Goal: Information Seeking & Learning: Learn about a topic

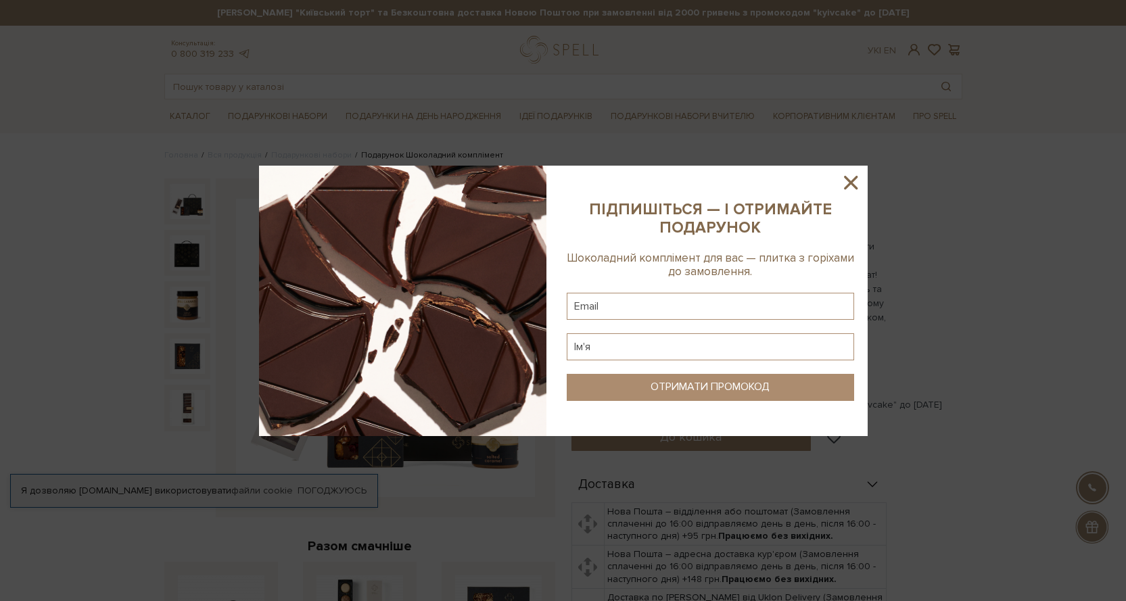
click at [843, 181] on icon at bounding box center [850, 182] width 23 height 23
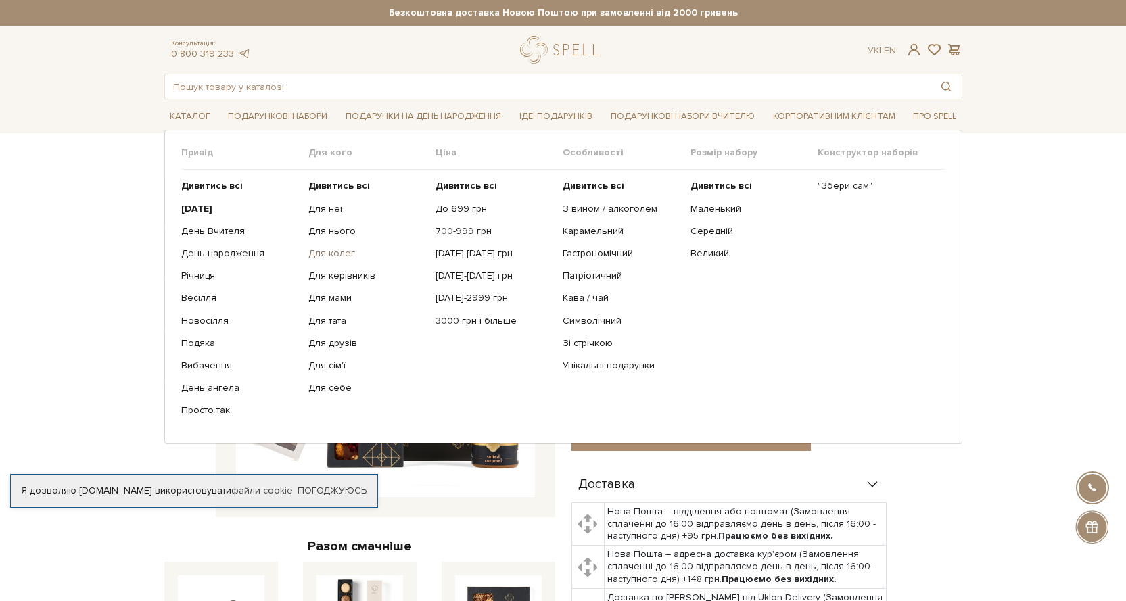
click at [333, 256] on link "Для колег" at bounding box center [366, 254] width 117 height 12
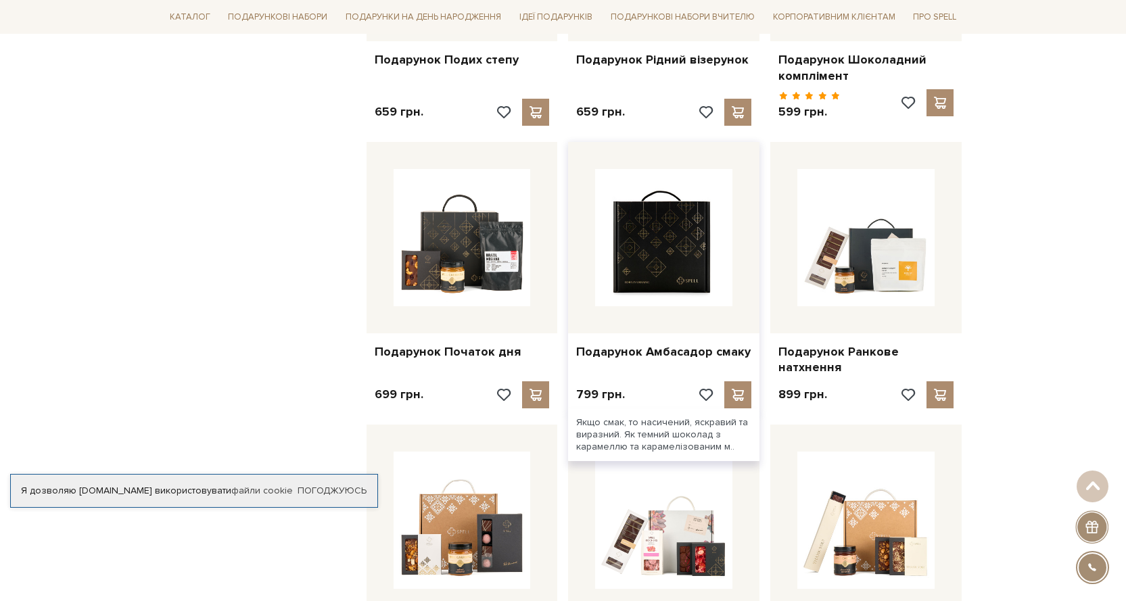
scroll to position [1015, 0]
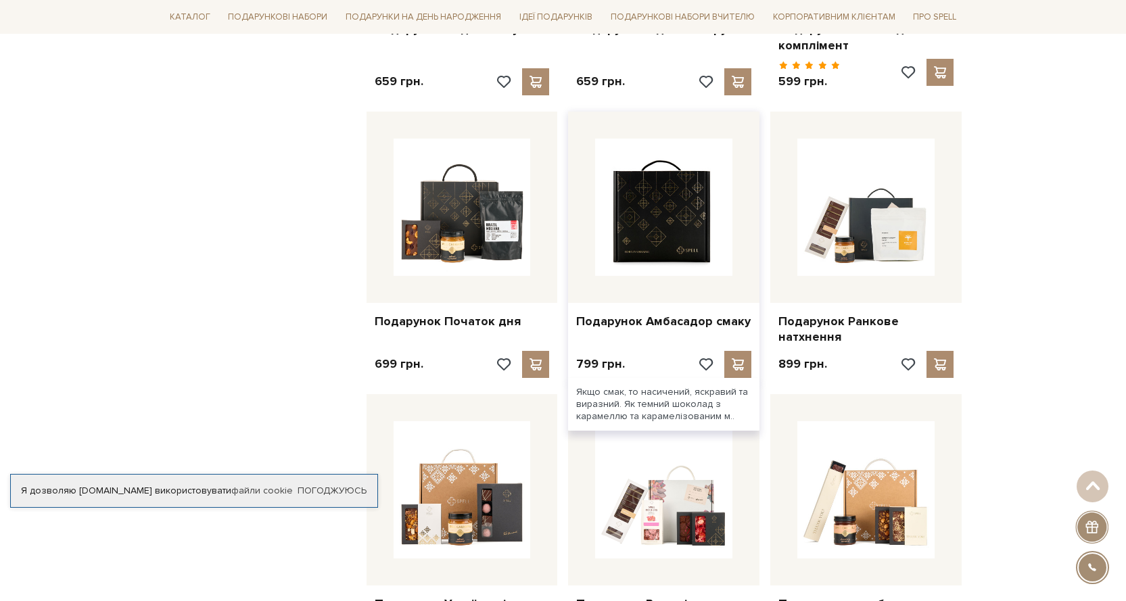
click at [661, 233] on img at bounding box center [663, 207] width 137 height 137
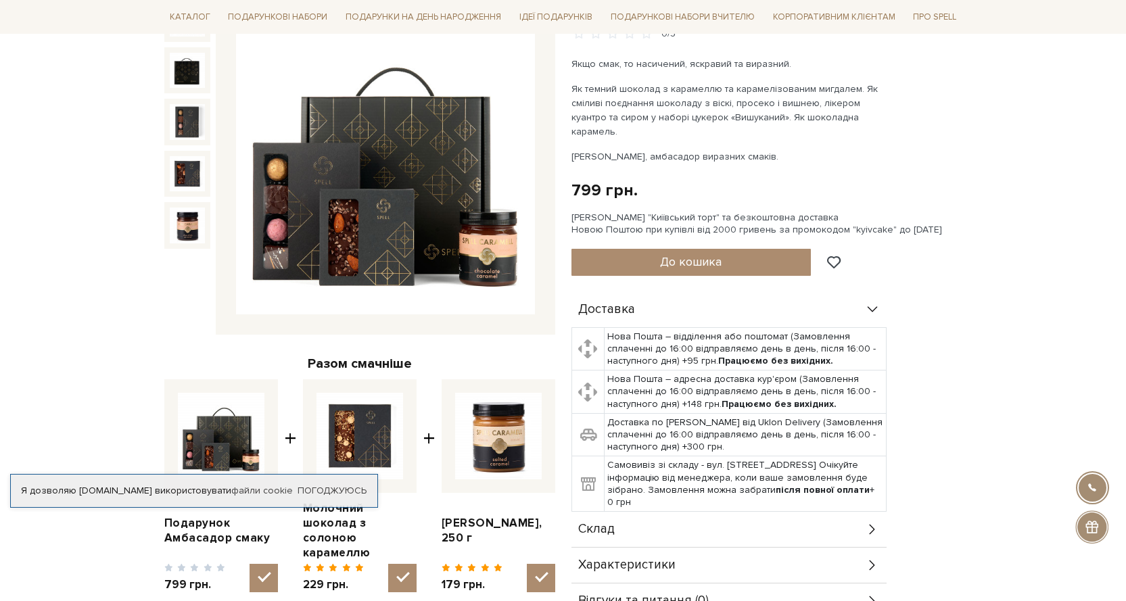
scroll to position [135, 0]
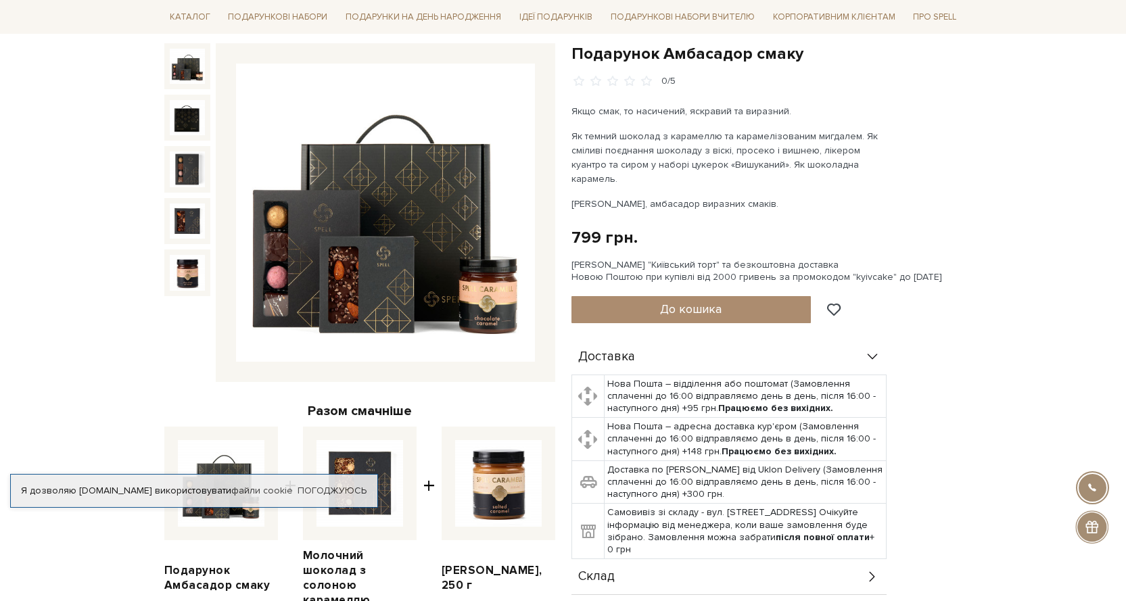
click at [320, 250] on img at bounding box center [385, 213] width 299 height 299
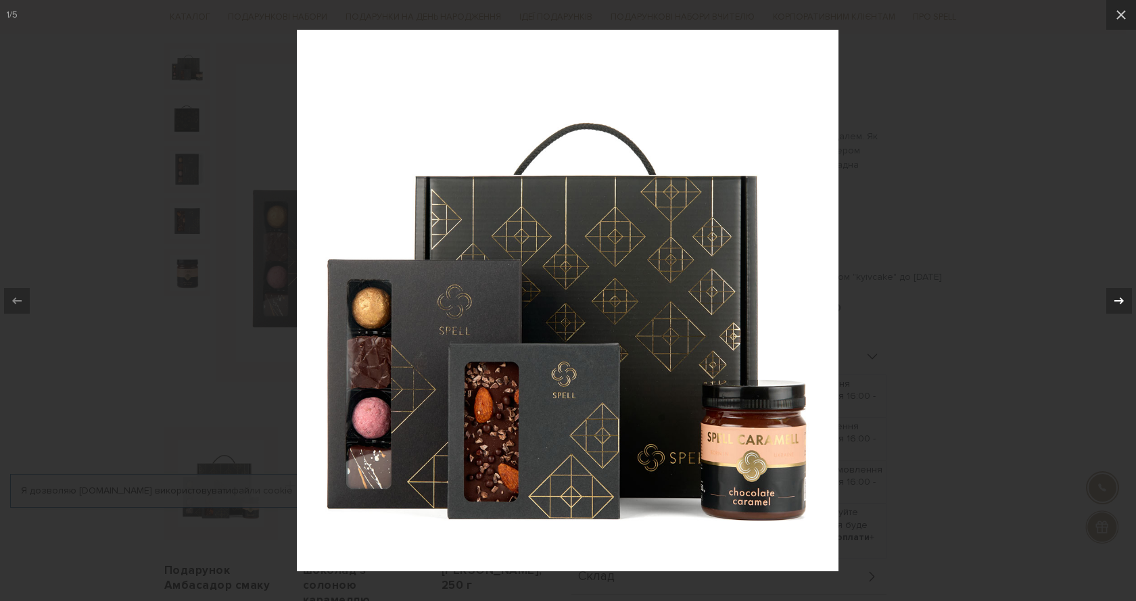
click at [1124, 301] on icon at bounding box center [1119, 301] width 16 height 16
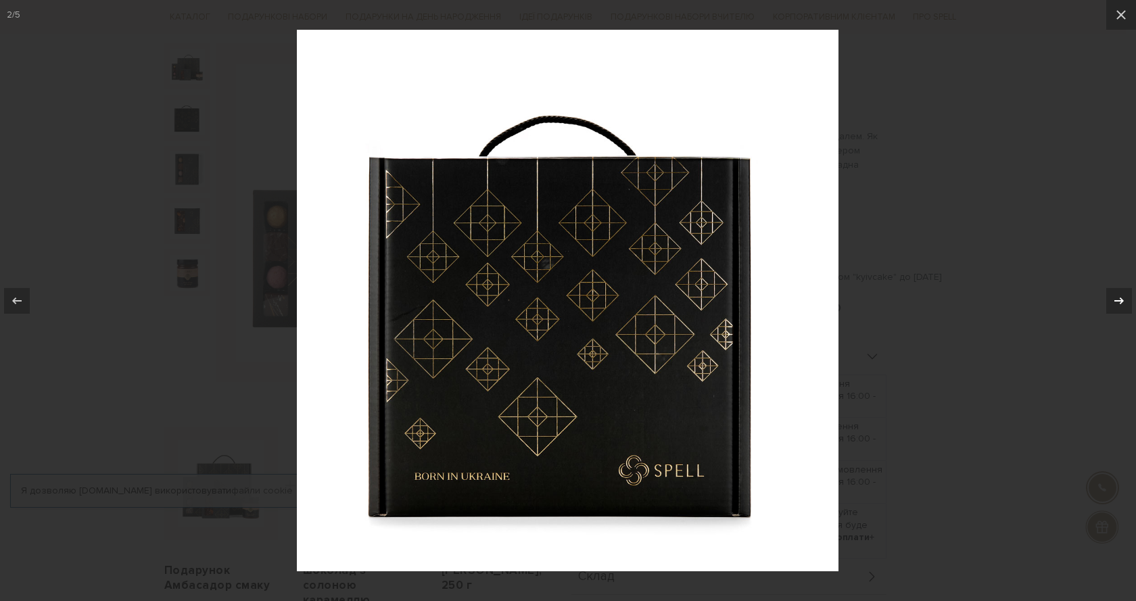
click at [1124, 301] on icon at bounding box center [1119, 301] width 16 height 16
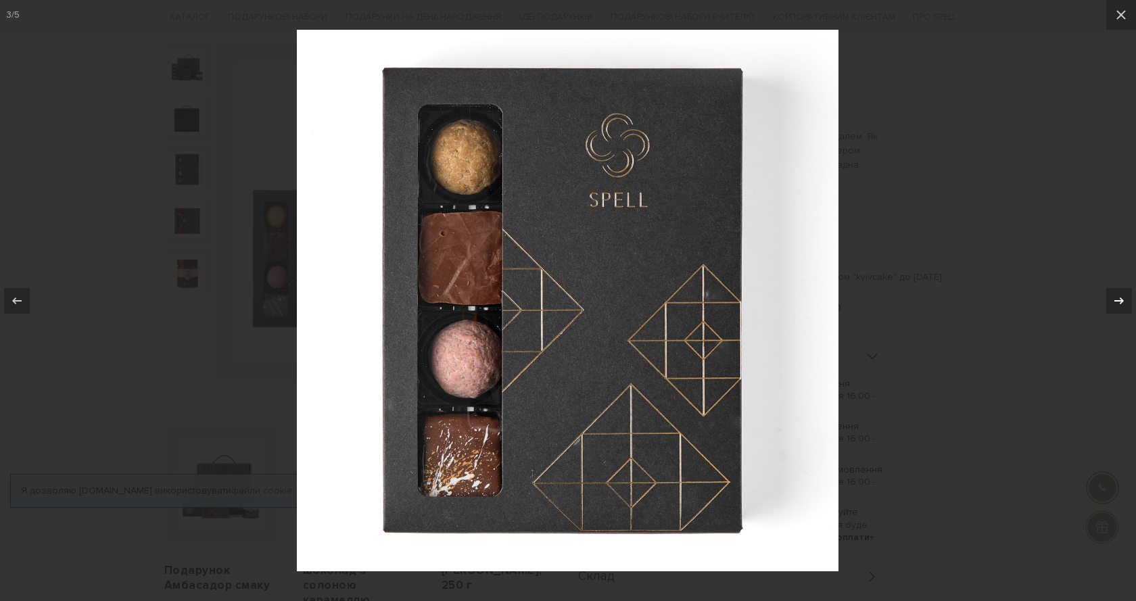
click at [1124, 301] on icon at bounding box center [1119, 301] width 16 height 16
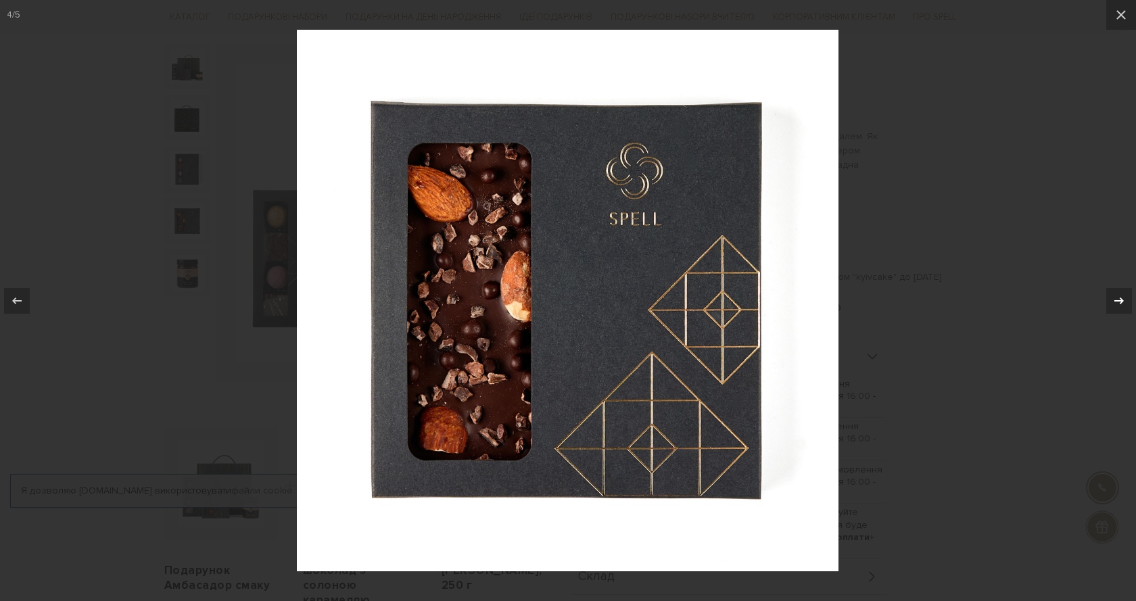
click at [1124, 301] on icon at bounding box center [1119, 301] width 16 height 16
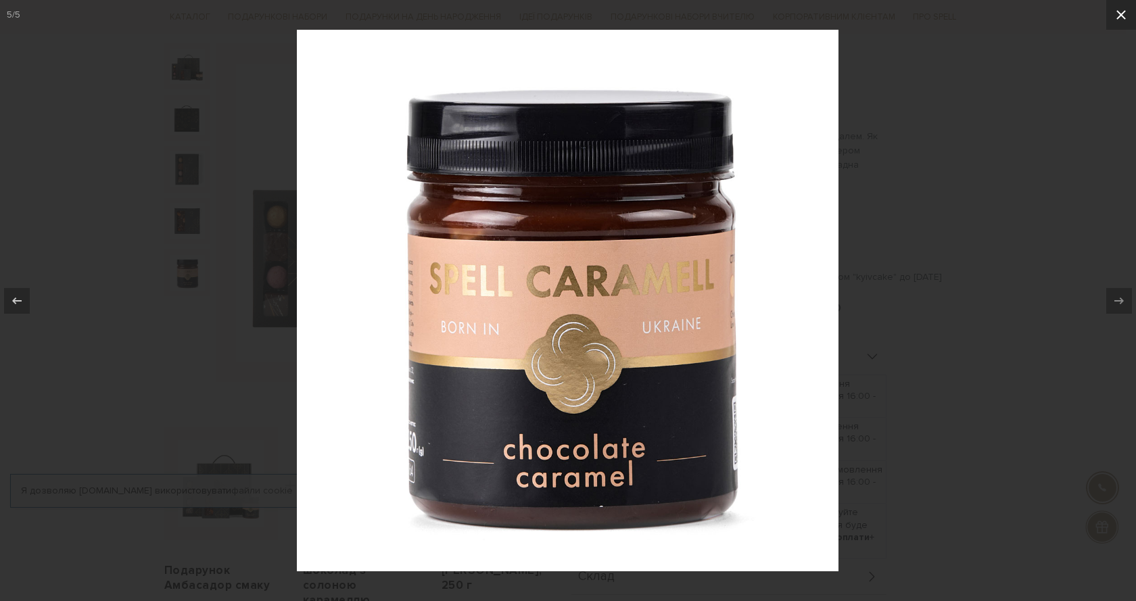
click at [1122, 14] on icon at bounding box center [1121, 14] width 9 height 9
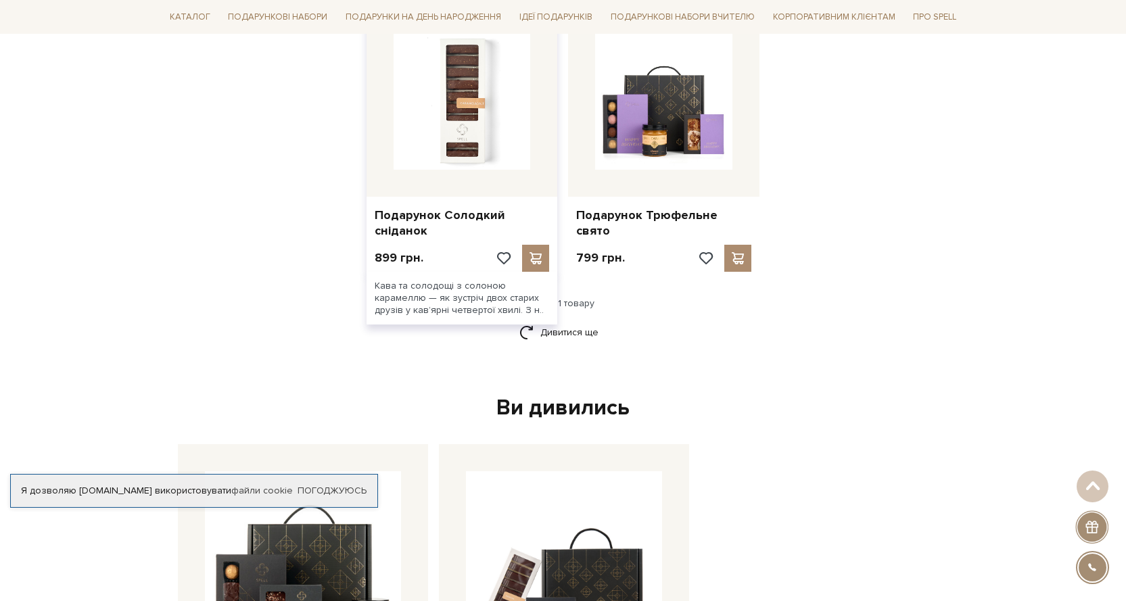
scroll to position [1556, 0]
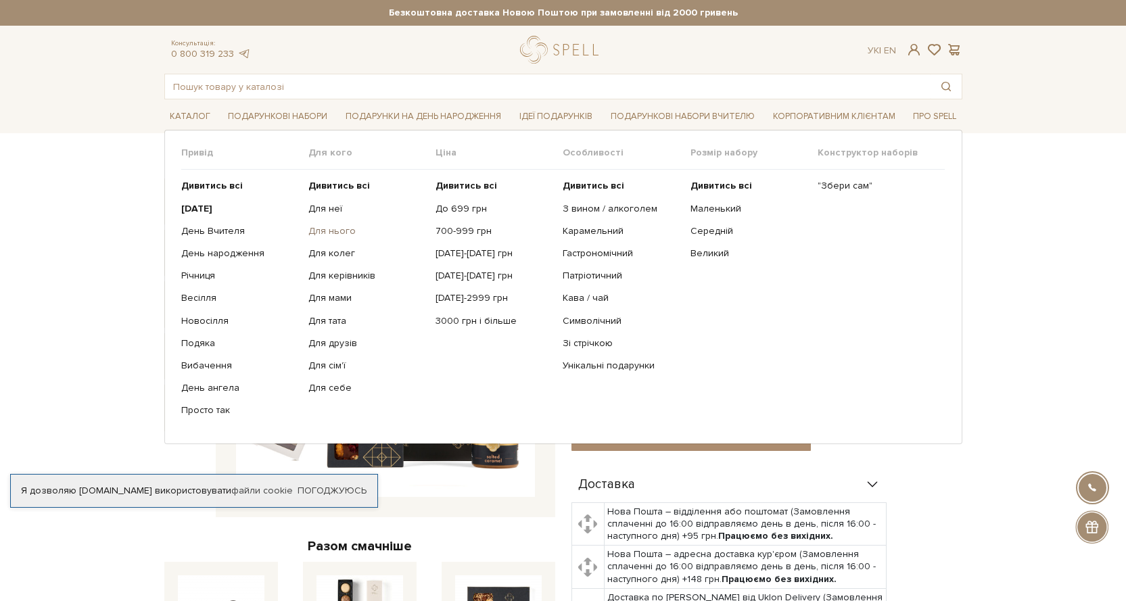
click at [337, 237] on link "Для нього" at bounding box center [366, 231] width 117 height 12
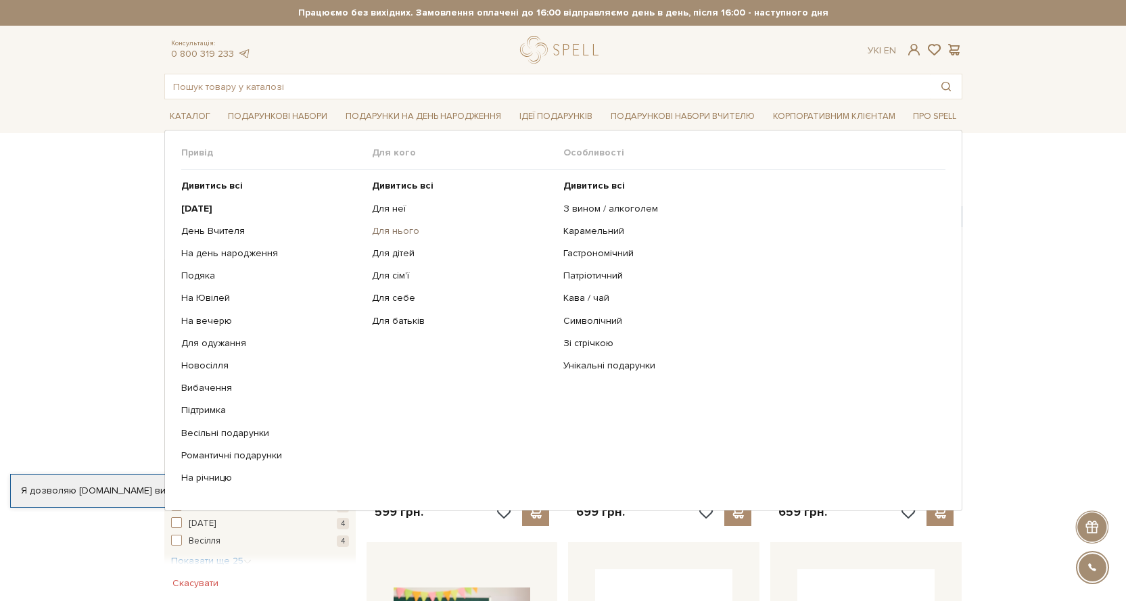
click at [400, 232] on link "Для нього" at bounding box center [462, 231] width 181 height 12
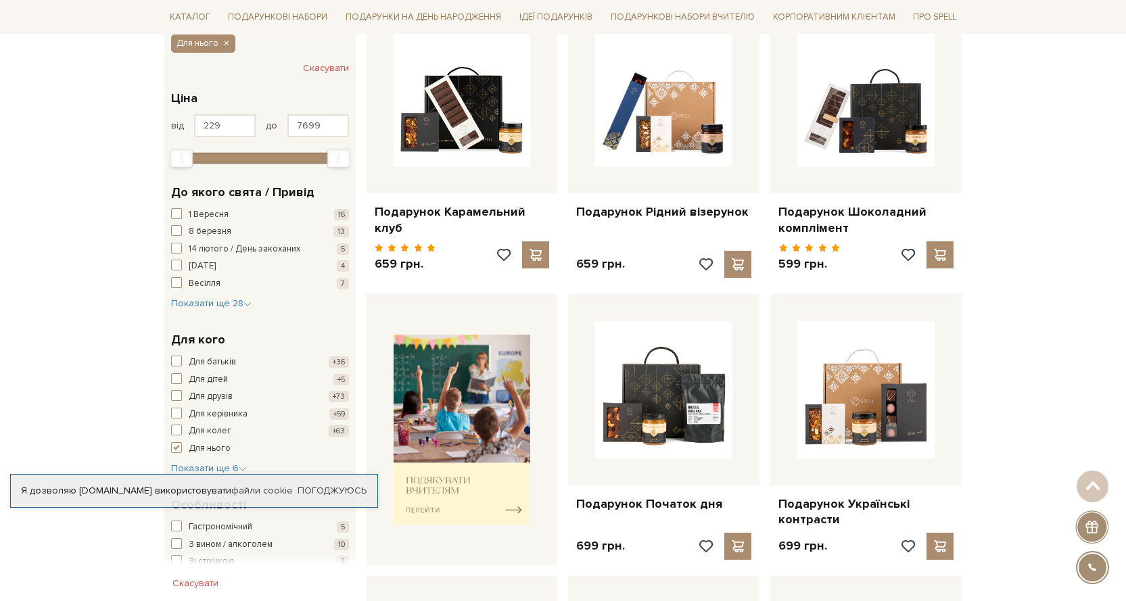
scroll to position [68, 0]
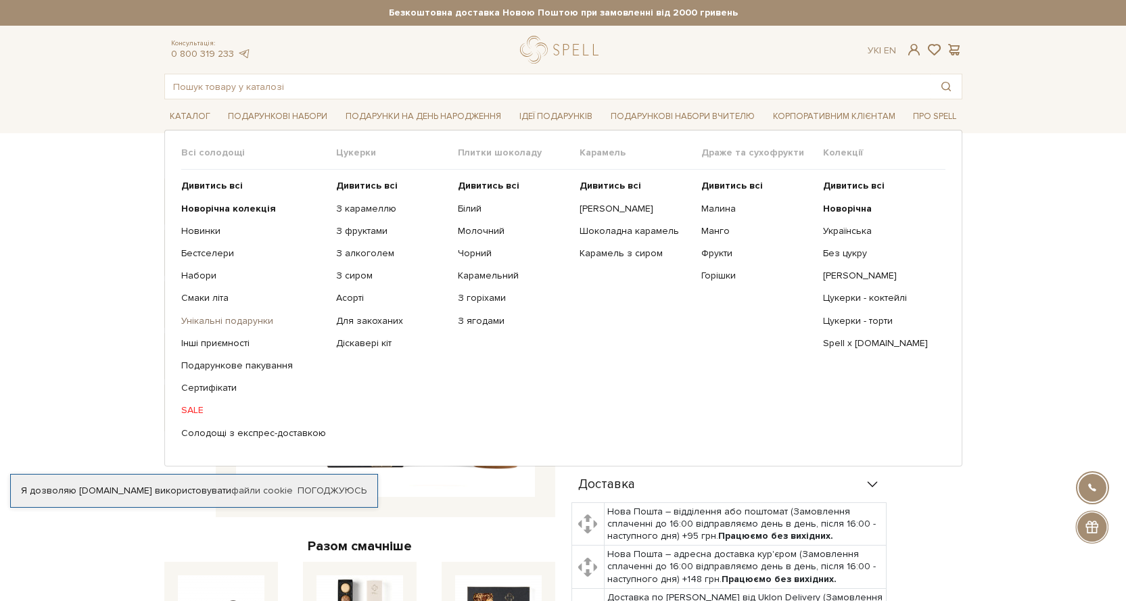
click at [186, 321] on link "Унікальні подарунки" at bounding box center [253, 321] width 145 height 12
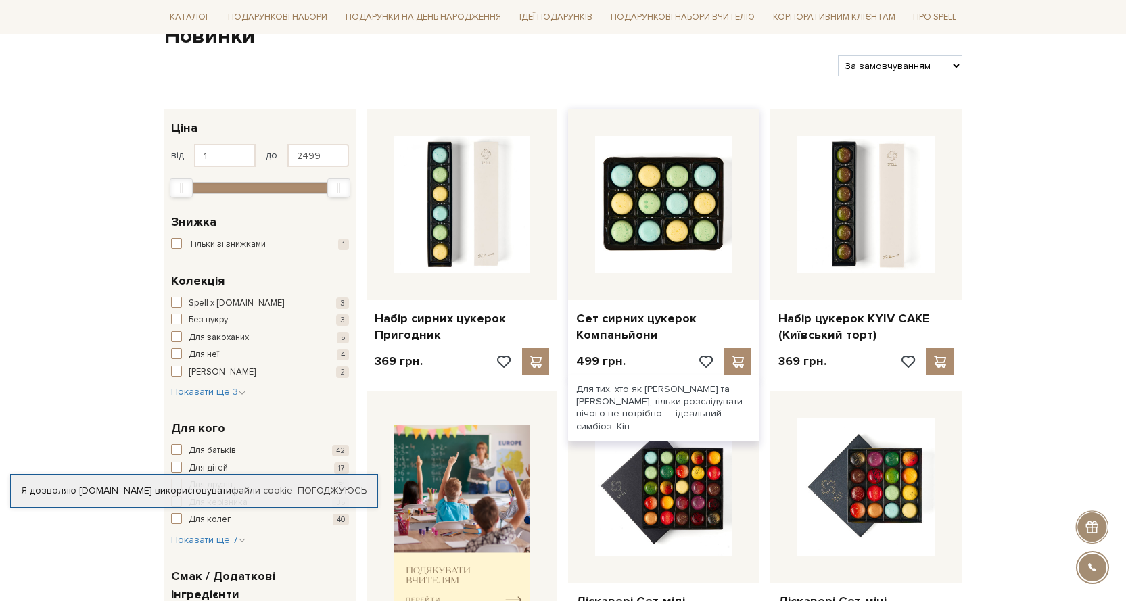
scroll to position [271, 0]
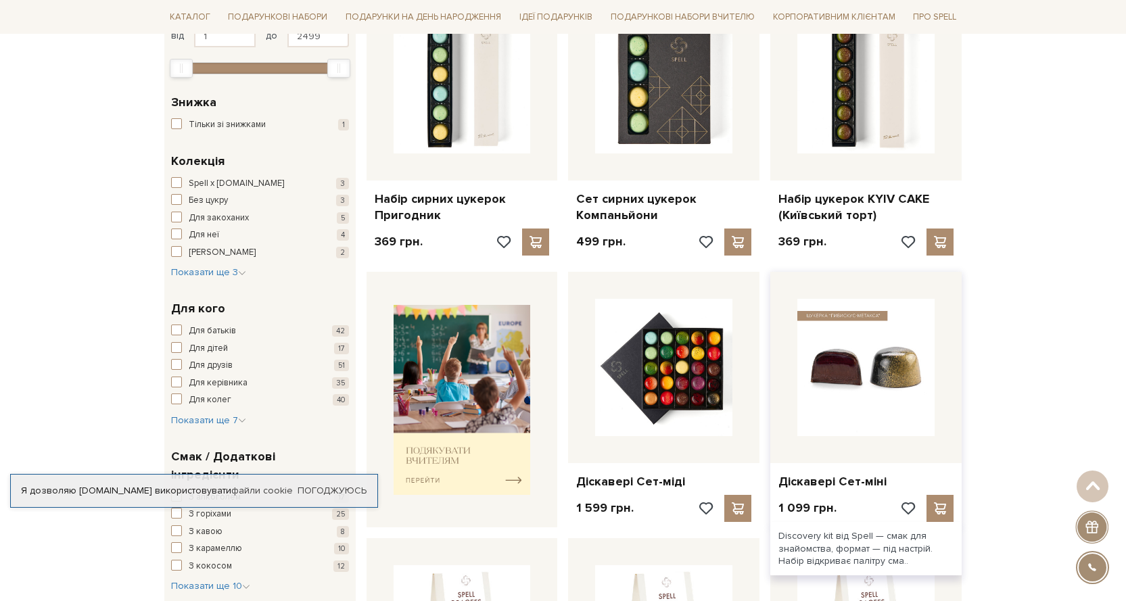
click at [877, 390] on img at bounding box center [866, 367] width 137 height 137
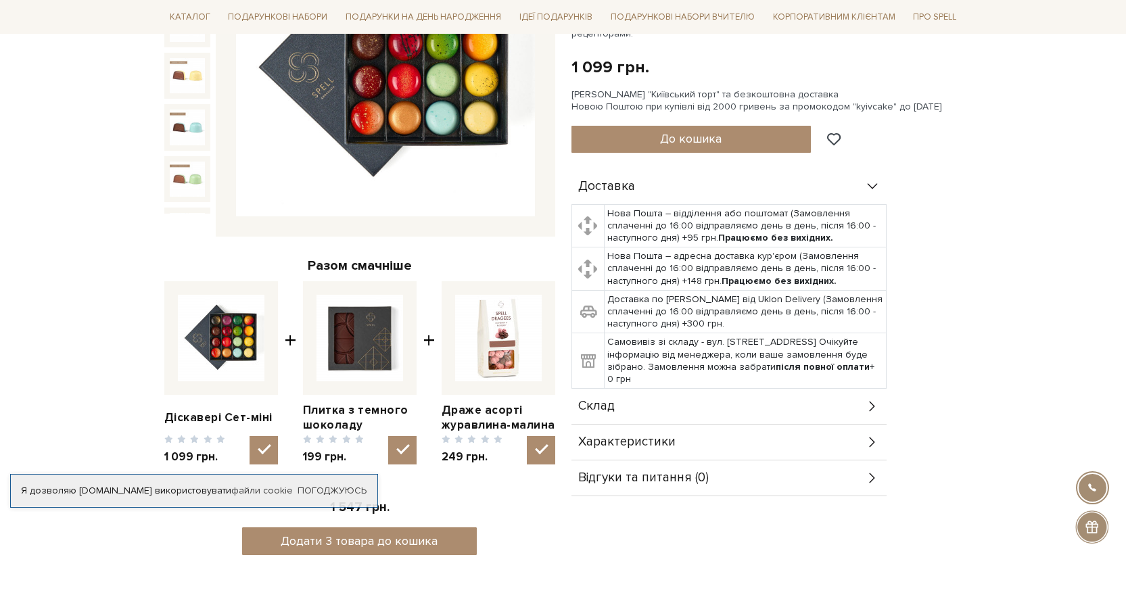
scroll to position [203, 0]
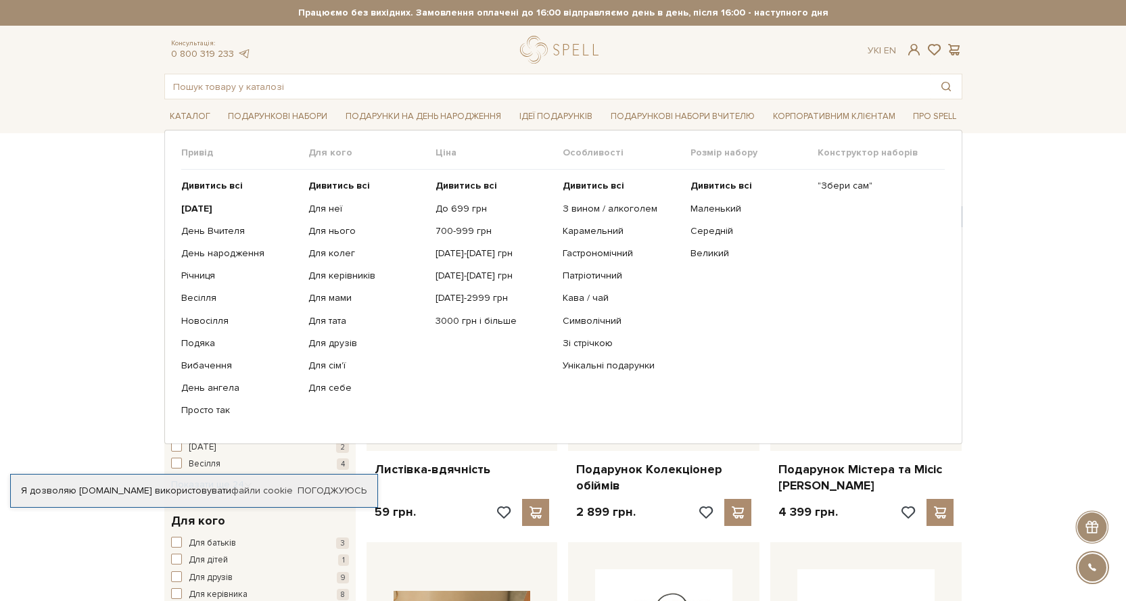
click at [334, 156] on span "Для кого" at bounding box center [371, 153] width 127 height 12
click at [835, 193] on ul ""Збери сам"" at bounding box center [881, 298] width 127 height 257
click at [839, 183] on link ""Збери сам"" at bounding box center [876, 186] width 117 height 12
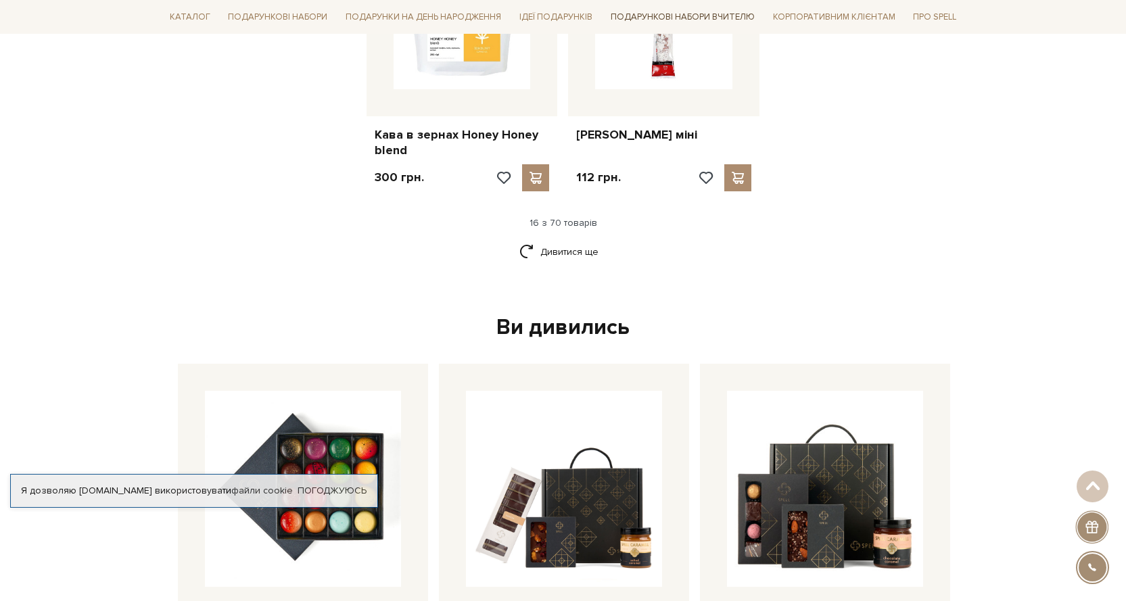
scroll to position [1488, 0]
